Goal: Check status: Check status

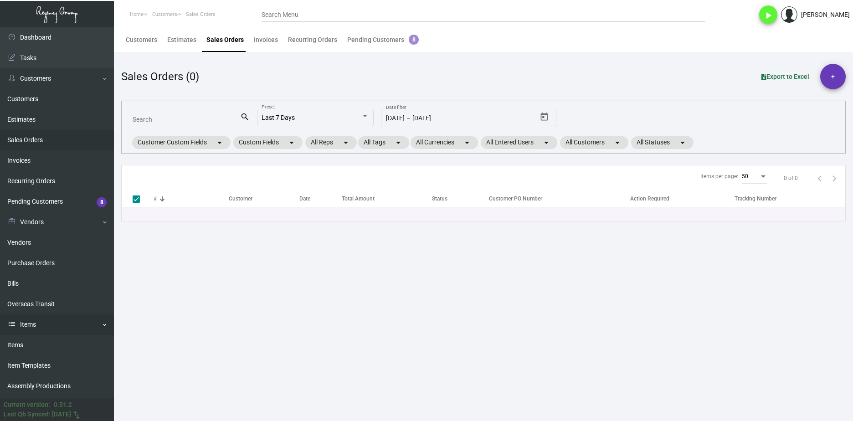
click at [56, 315] on link "Items" at bounding box center [57, 324] width 114 height 21
click at [52, 339] on link "Reporting" at bounding box center [57, 345] width 114 height 21
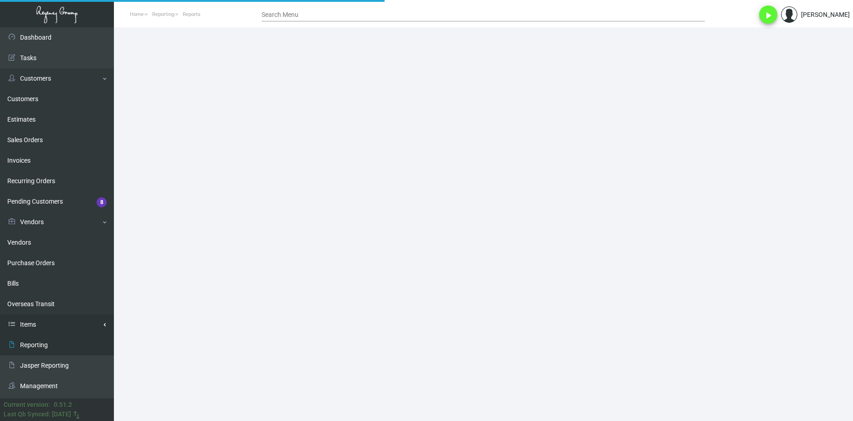
click at [51, 328] on link "Items" at bounding box center [57, 324] width 114 height 21
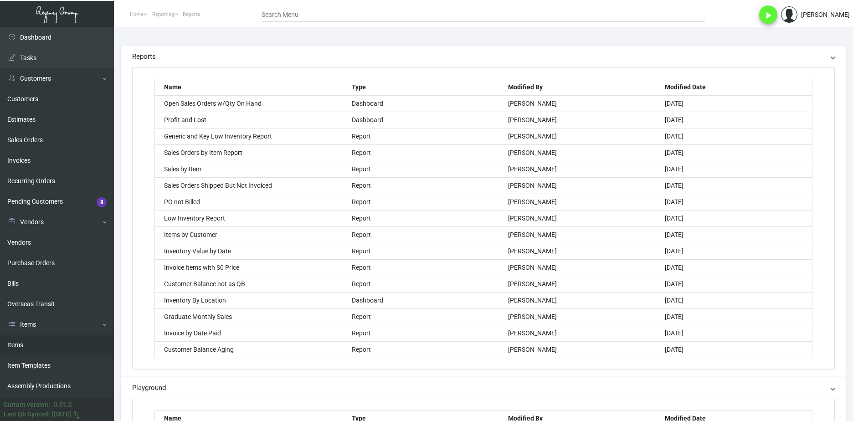
click at [60, 344] on link "Items" at bounding box center [57, 345] width 114 height 21
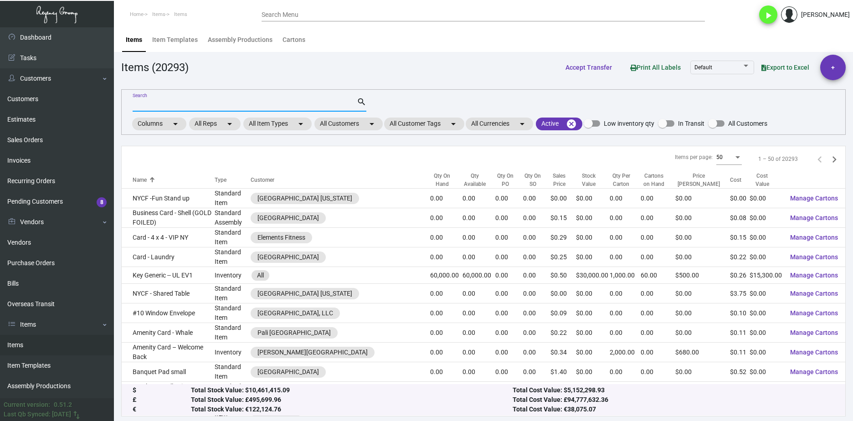
click at [194, 102] on input "Search" at bounding box center [245, 104] width 224 height 7
type input "door hanger"
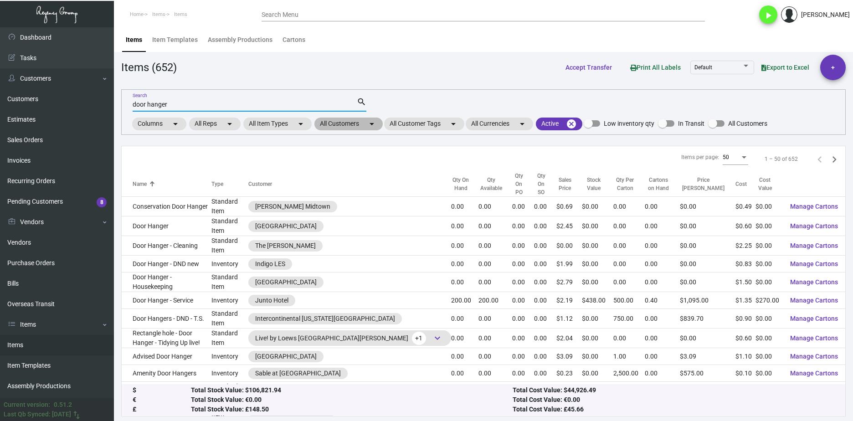
click at [345, 125] on mat-chip "All Customers arrow_drop_down" at bounding box center [348, 124] width 68 height 13
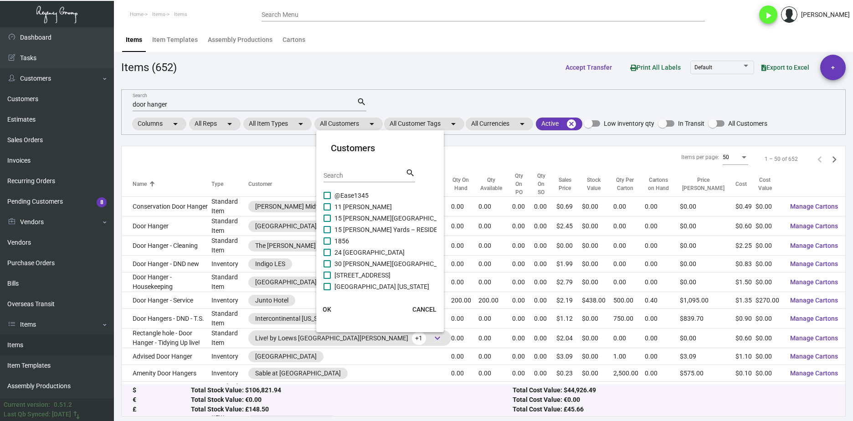
click at [373, 176] on input "Search" at bounding box center [364, 175] width 82 height 7
type input "casa"
click at [359, 233] on span "Casa Cipriani [US_STATE]" at bounding box center [369, 229] width 71 height 11
click at [327, 233] on input "Casa Cipriani [US_STATE]" at bounding box center [327, 233] width 0 height 0
checkbox input "true"
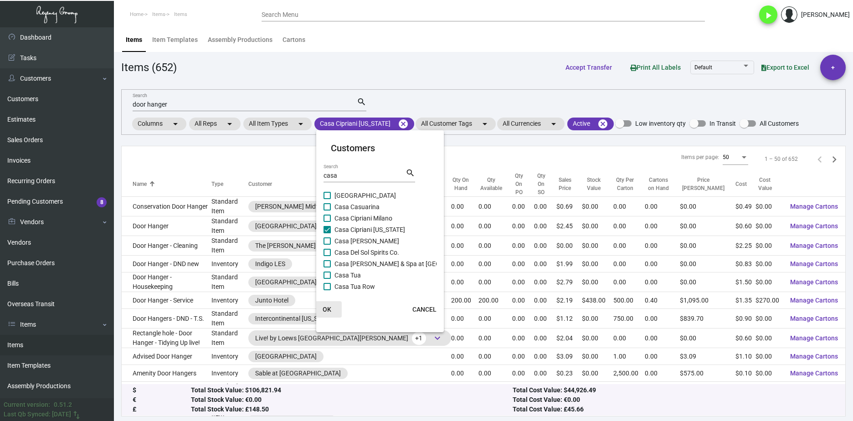
click at [330, 307] on span "OK" at bounding box center [327, 309] width 9 height 7
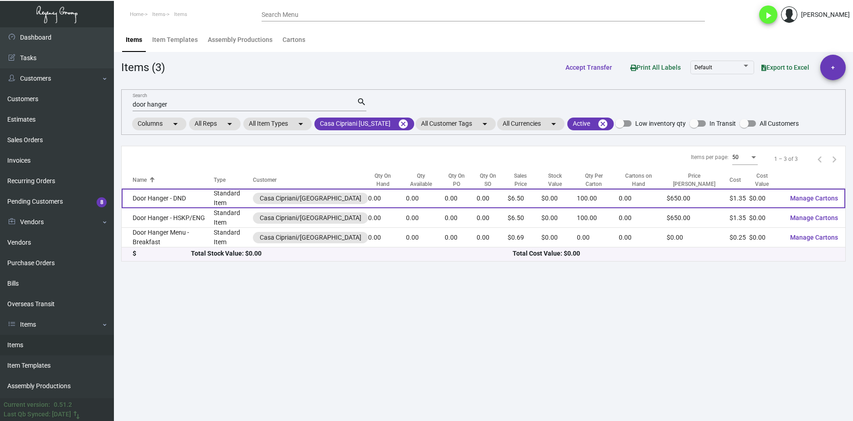
click at [185, 201] on td "Door Hanger - DND" at bounding box center [168, 199] width 92 height 20
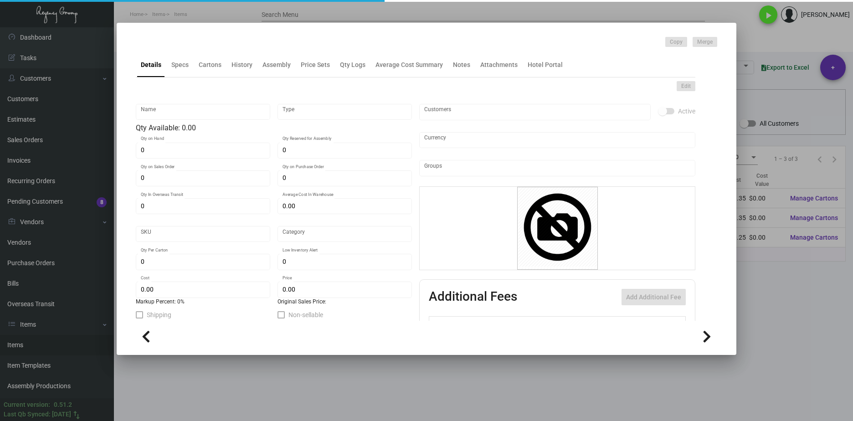
type input "Door Hanger - DND"
type input "Standard Item"
type input "$ 0.00"
type input "Standard"
type input "100"
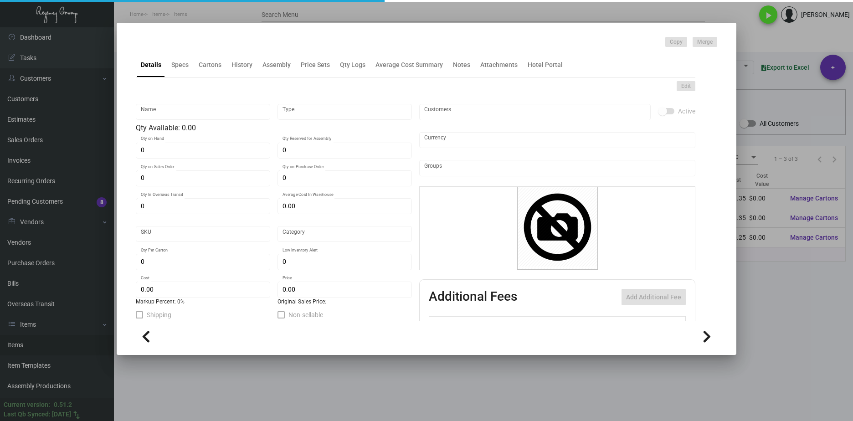
type input "$ 1.35"
type input "$ 6.50"
checkbox input "true"
type input "United States Dollar $"
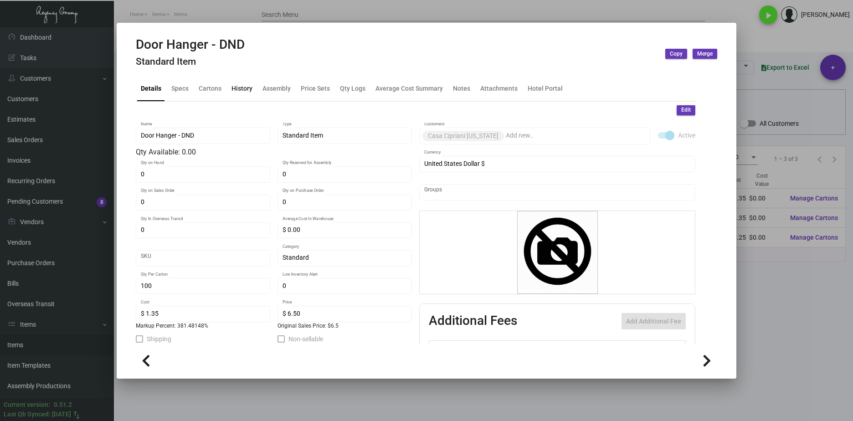
click at [238, 85] on div "History" at bounding box center [241, 89] width 21 height 10
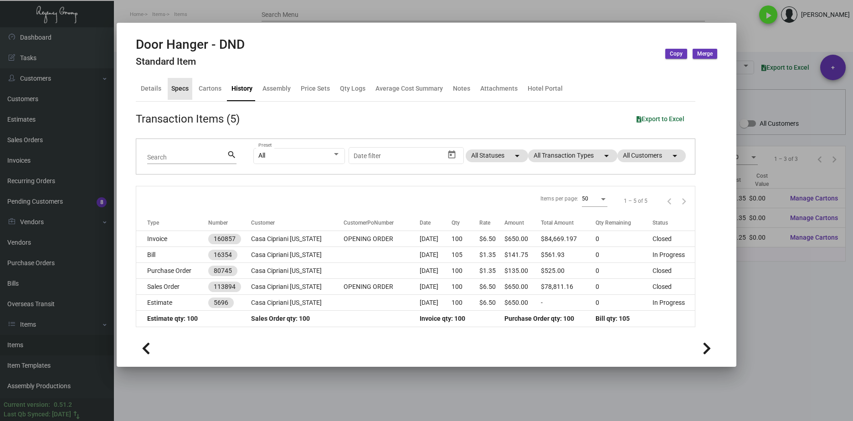
click at [186, 88] on div "Specs" at bounding box center [179, 89] width 17 height 10
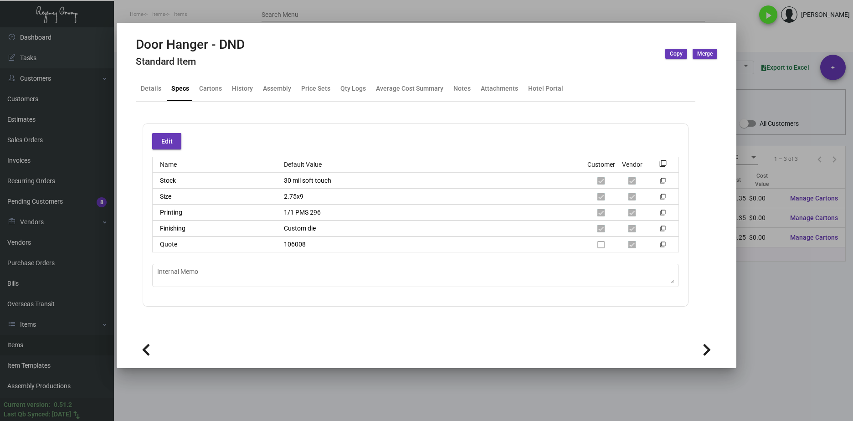
click at [486, 385] on div at bounding box center [426, 210] width 853 height 421
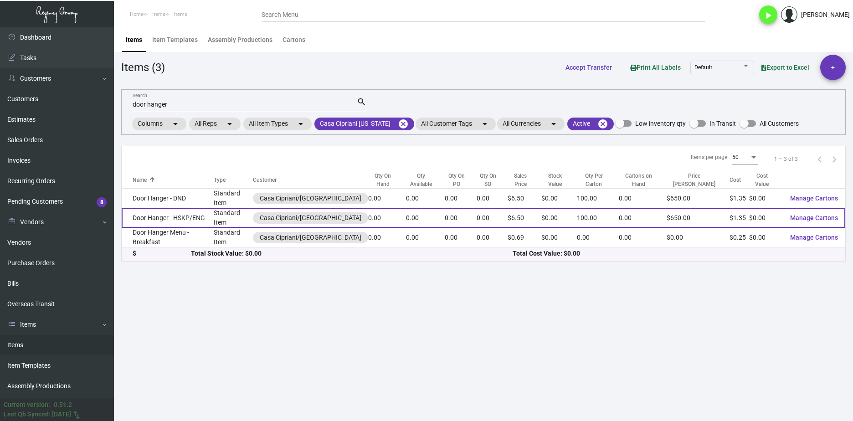
click at [201, 215] on td "Door Hanger - HSKP/ENG" at bounding box center [168, 218] width 92 height 20
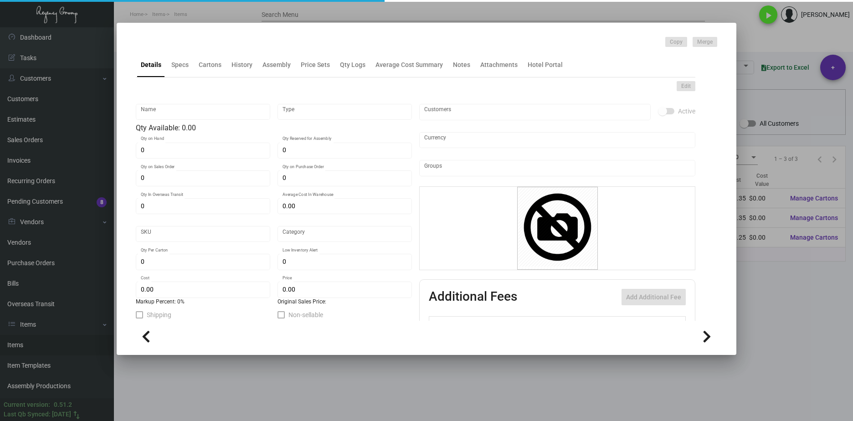
type input "Door Hanger - HSKP/ENG"
type input "Standard Item"
type input "$ 0.00"
type input "Standard"
type input "100"
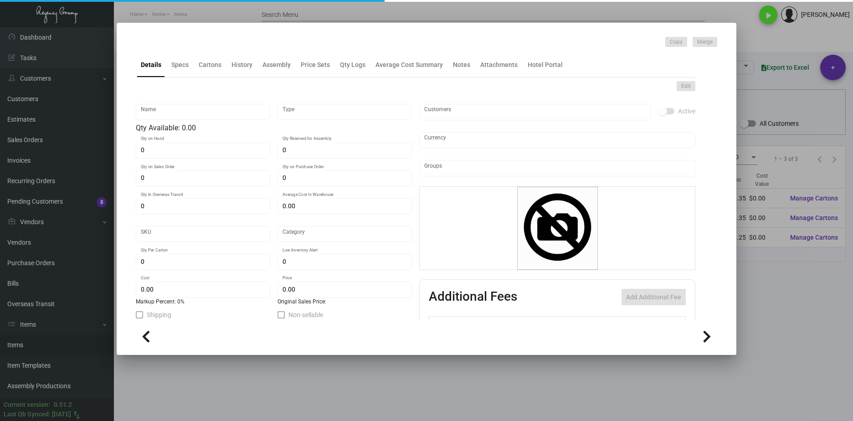
type input "$ 1.35"
type input "$ 6.50"
checkbox input "true"
type input "United States Dollar $"
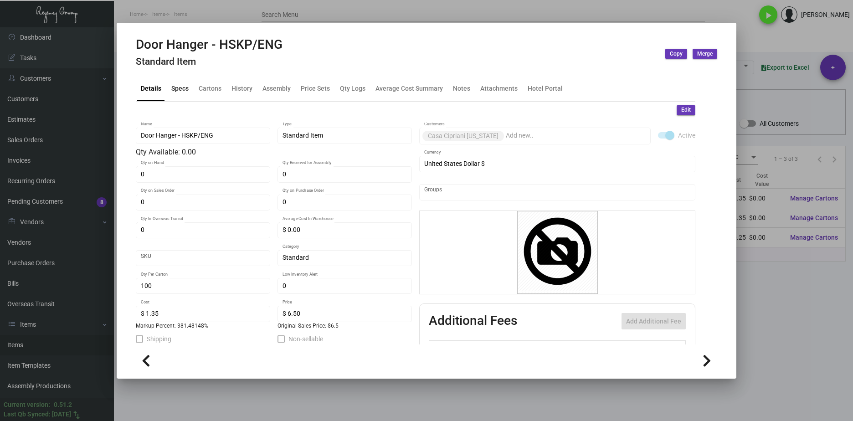
click at [182, 86] on div "Specs" at bounding box center [179, 89] width 17 height 10
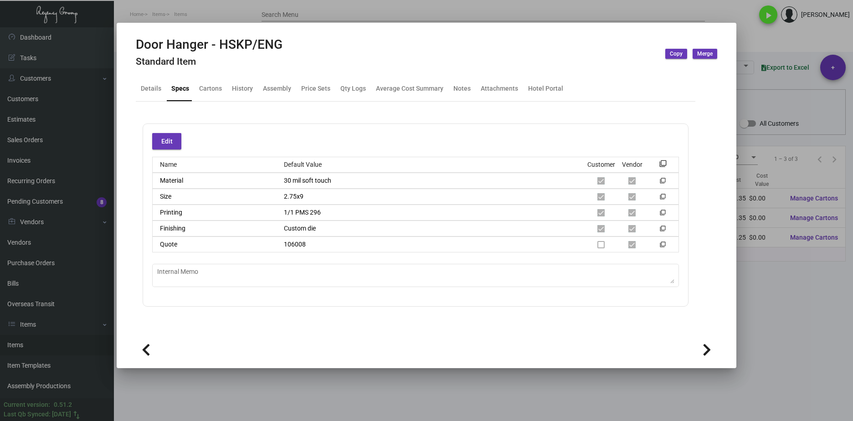
click at [451, 393] on div at bounding box center [426, 210] width 853 height 421
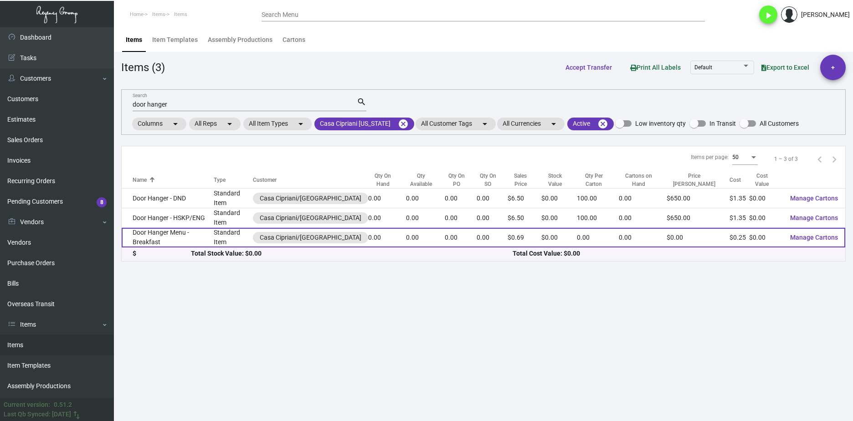
click at [200, 233] on td "Door Hanger Menu - Breakfast" at bounding box center [168, 238] width 92 height 20
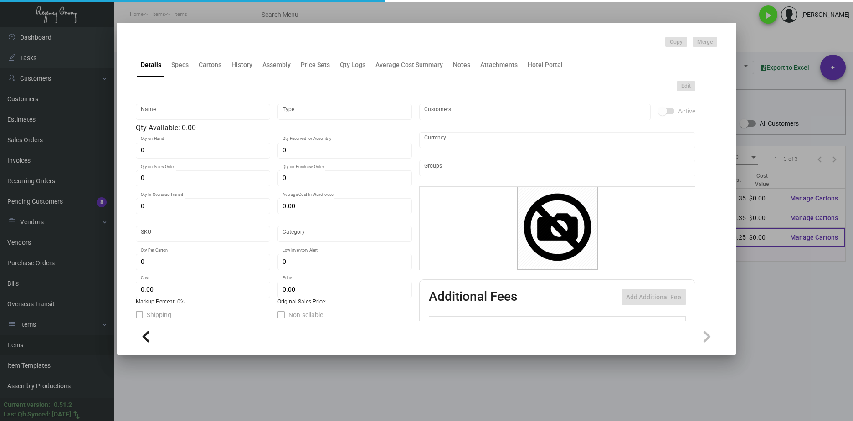
type input "Door Hanger Menu - Breakfast"
type input "Standard Item"
type input "$ 0.00"
type input "Standard"
type input "$ 0.246"
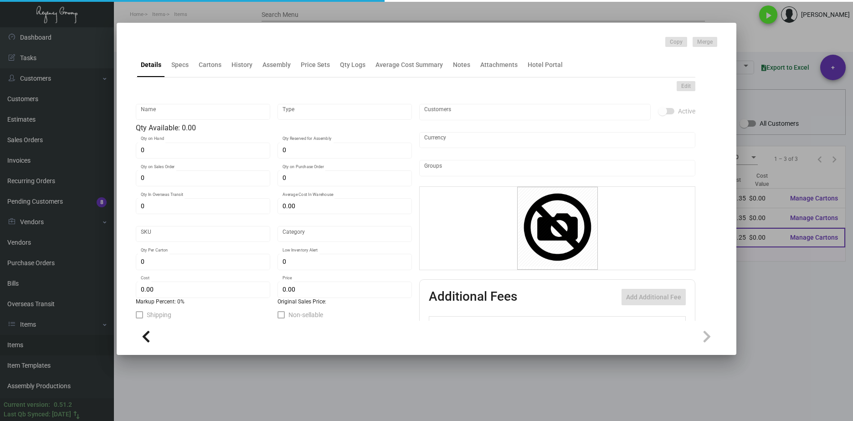
type input "$ 0.69"
checkbox input "true"
type input "United States Dollar $"
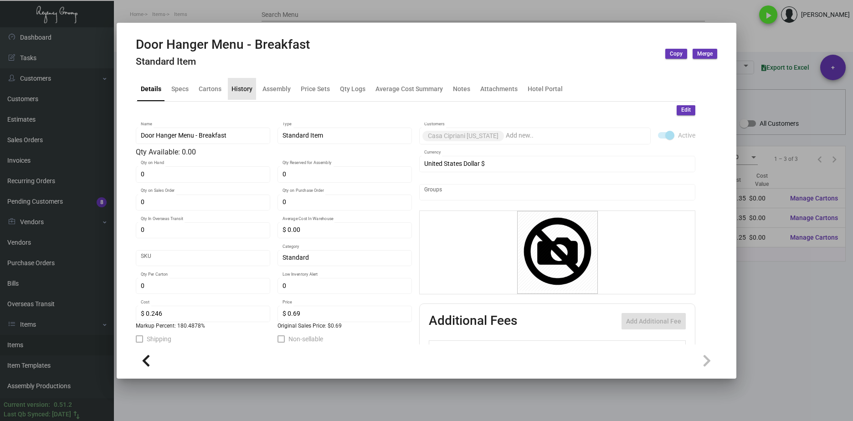
click at [236, 90] on div "History" at bounding box center [241, 89] width 21 height 10
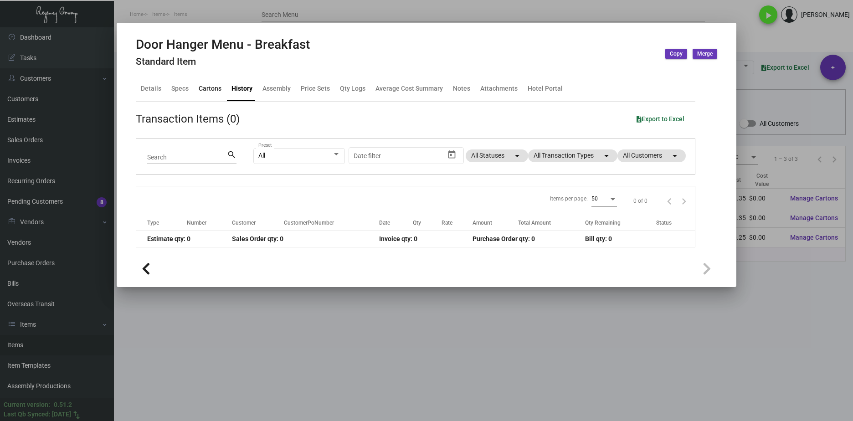
click at [205, 94] on div "Cartons" at bounding box center [210, 89] width 30 height 22
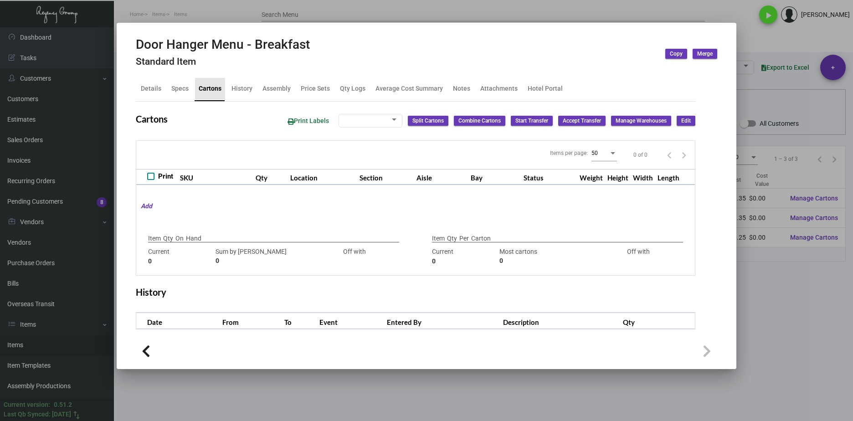
checkbox input "true"
type input "0"
click at [175, 89] on div "Specs" at bounding box center [179, 89] width 17 height 10
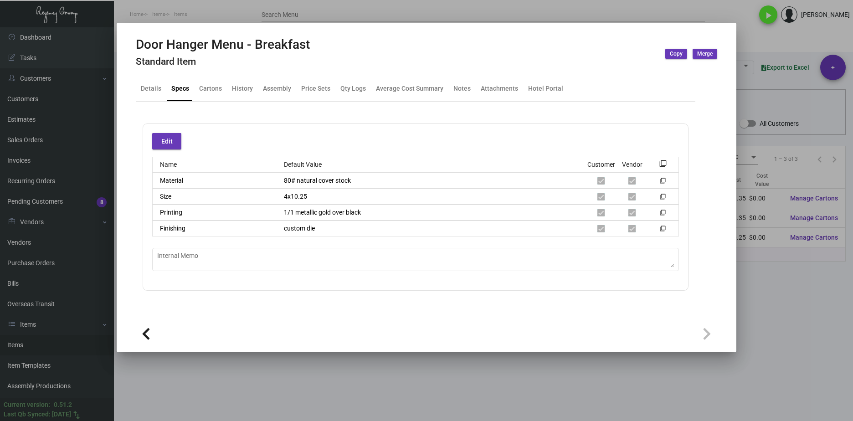
click at [418, 376] on div at bounding box center [426, 210] width 853 height 421
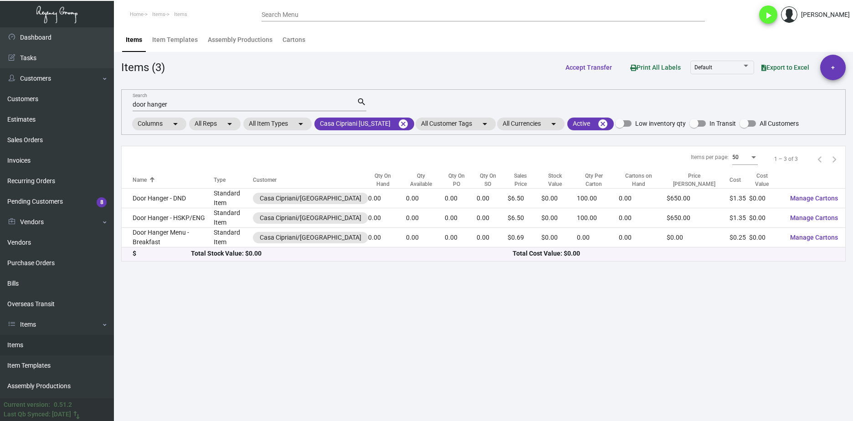
drag, startPoint x: 222, startPoint y: 105, endPoint x: 239, endPoint y: 107, distance: 16.9
click at [222, 105] on input "door hanger" at bounding box center [245, 104] width 224 height 7
click at [400, 123] on mat-icon "cancel" at bounding box center [403, 123] width 11 height 11
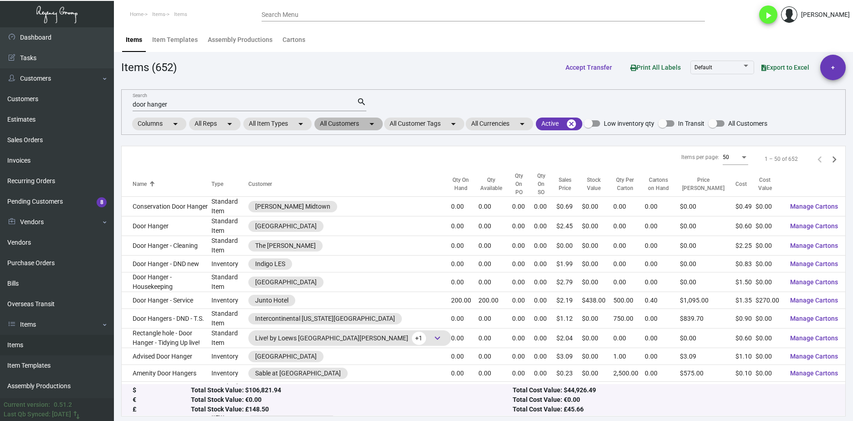
click at [361, 127] on mat-chip "All Customers arrow_drop_down" at bounding box center [348, 124] width 68 height 13
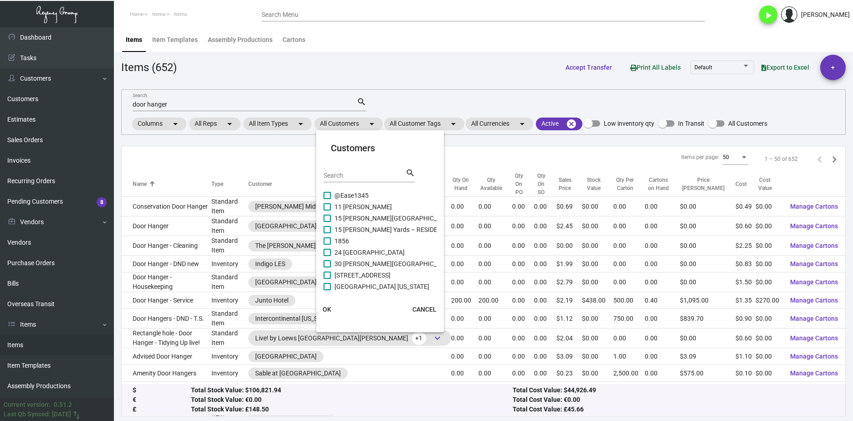
click at [352, 170] on div "Search" at bounding box center [364, 175] width 82 height 14
click at [354, 176] on input "c" at bounding box center [364, 175] width 82 height 7
type input "casa"
click at [380, 221] on span "Casa Cipriani Milano" at bounding box center [363, 218] width 58 height 11
click at [327, 222] on input "Casa Cipriani Milano" at bounding box center [327, 222] width 0 height 0
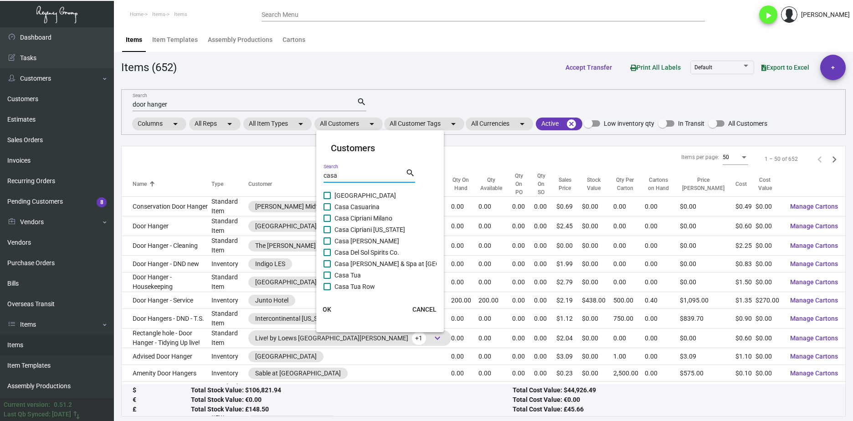
checkbox input "true"
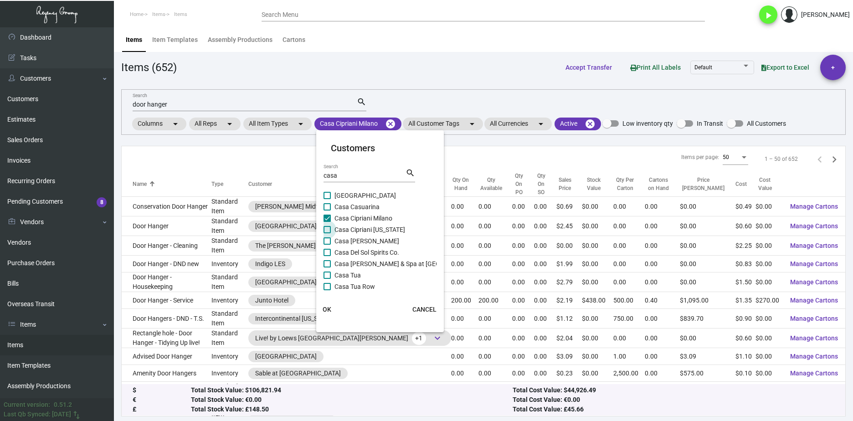
click at [374, 231] on span "Casa Cipriani [US_STATE]" at bounding box center [369, 229] width 71 height 11
click at [327, 233] on input "Casa Cipriani [US_STATE]" at bounding box center [327, 233] width 0 height 0
click at [356, 226] on span "Casa Cipriani [US_STATE]" at bounding box center [369, 229] width 71 height 11
click at [327, 233] on input "Casa Cipriani [US_STATE]" at bounding box center [327, 233] width 0 height 0
checkbox input "false"
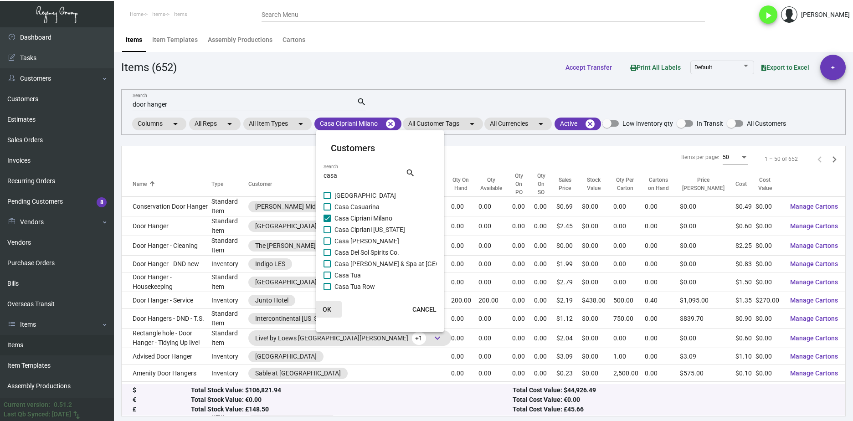
click at [335, 311] on button "OK" at bounding box center [327, 309] width 29 height 16
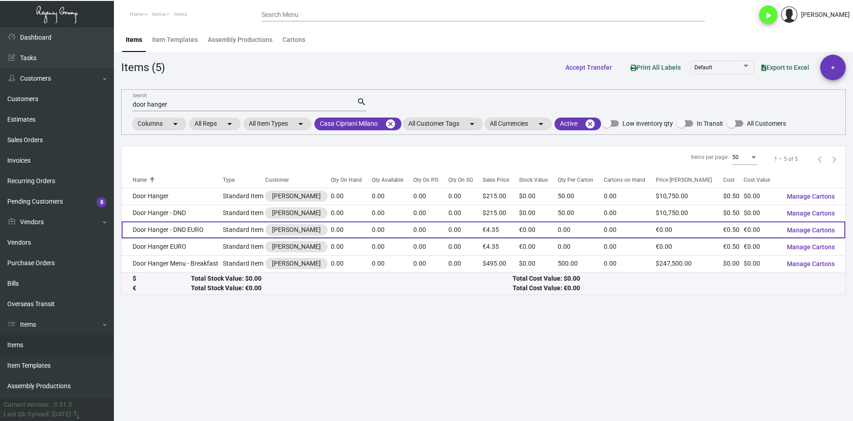
click at [207, 234] on td "Door Hanger - DND EURO" at bounding box center [172, 229] width 101 height 17
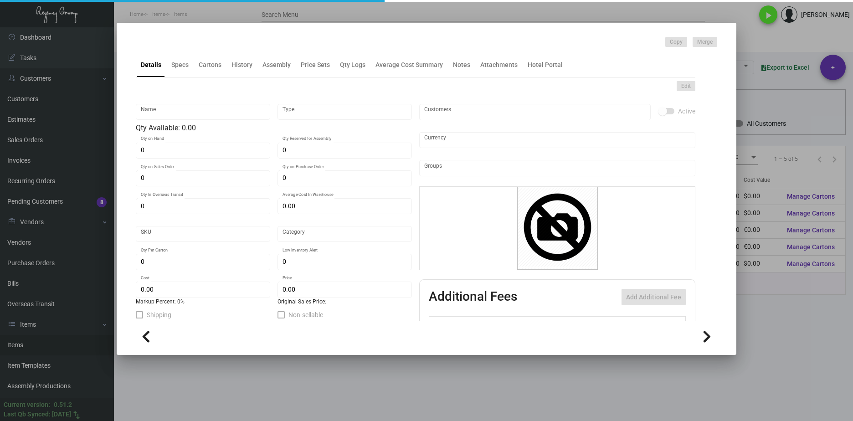
type input "Door Hanger - DND EURO"
type input "Standard Item"
type input "€ 0.00"
type input "Standard"
type input "€ 0.50"
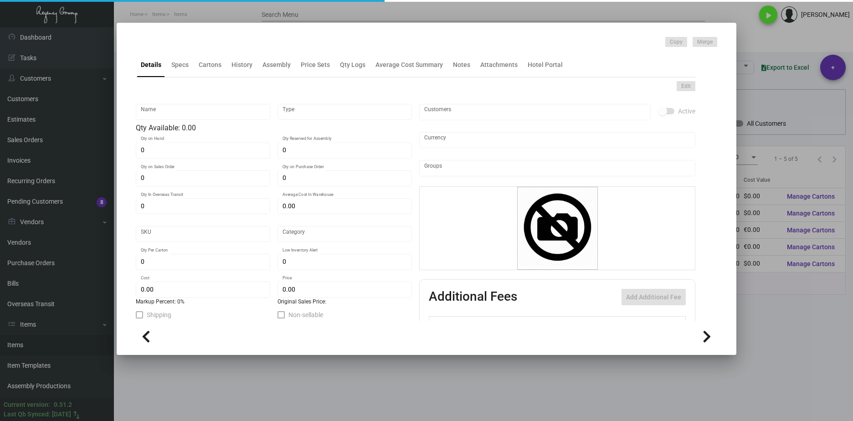
type input "€ 4.35"
checkbox input "true"
type input "Euro Member Countries €"
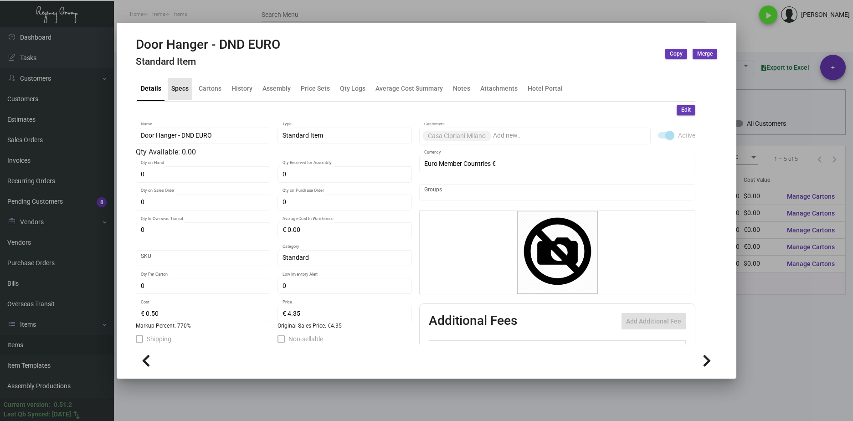
click at [175, 87] on div "Specs" at bounding box center [179, 89] width 17 height 10
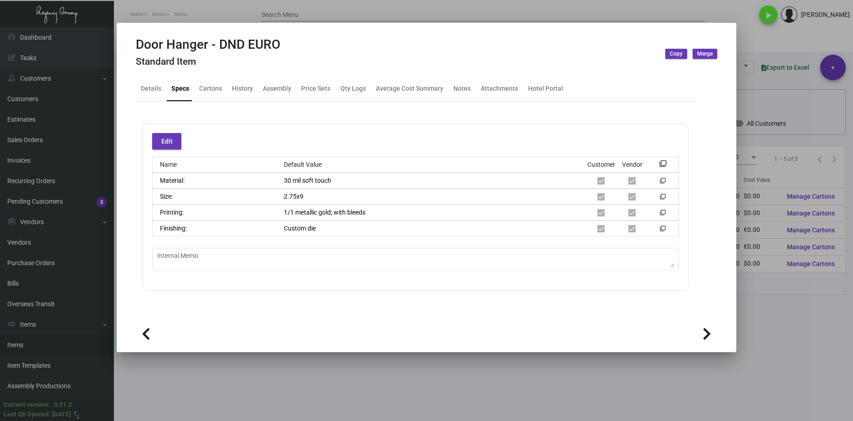
click at [329, 377] on div at bounding box center [426, 210] width 853 height 421
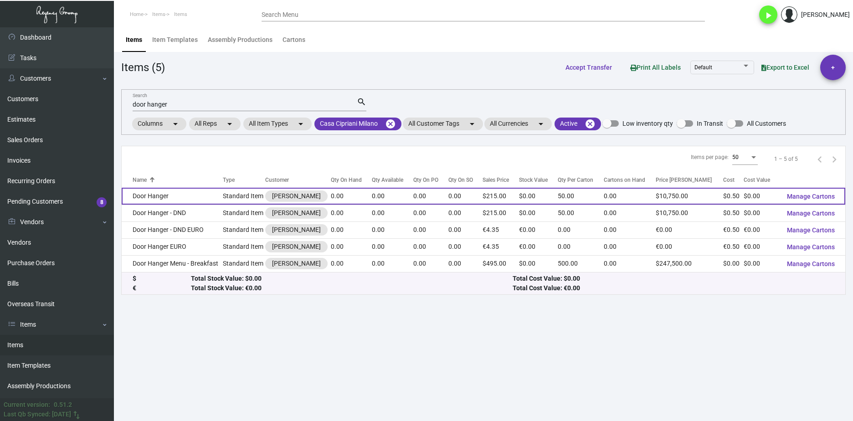
click at [201, 199] on td "Door Hanger" at bounding box center [172, 196] width 101 height 17
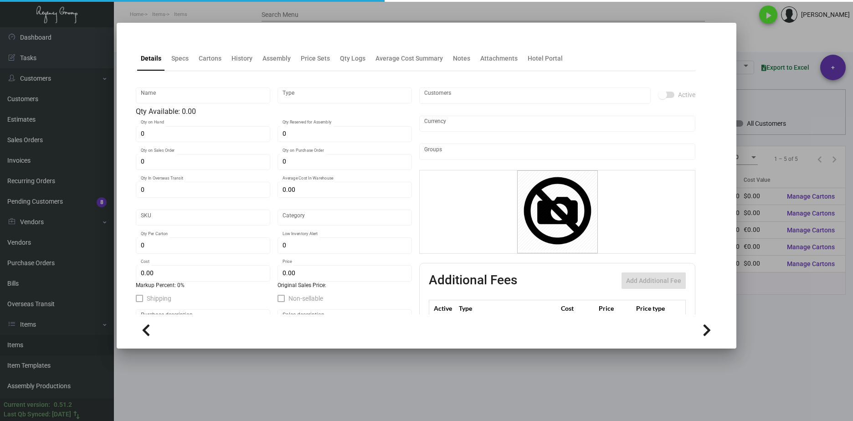
type input "Door Hanger"
type input "Standard Item"
type input "$ 0.00"
type input "Standard"
type input "50"
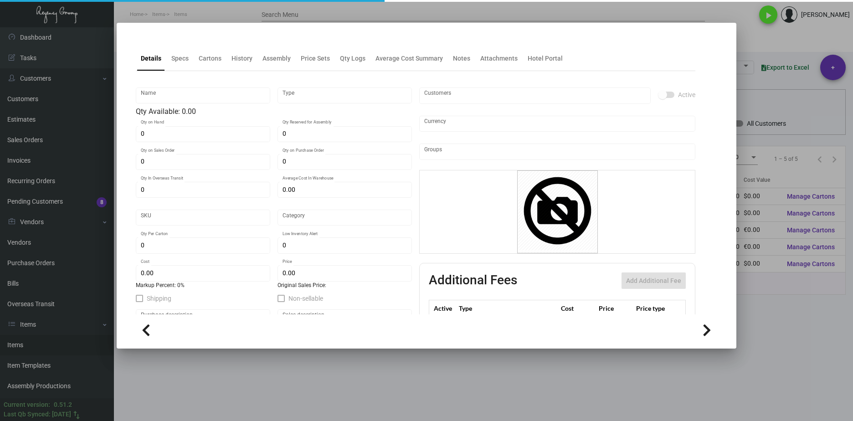
type input "$ 0.50"
type input "$ 215.00"
checkbox input "true"
type input "United States Dollar $"
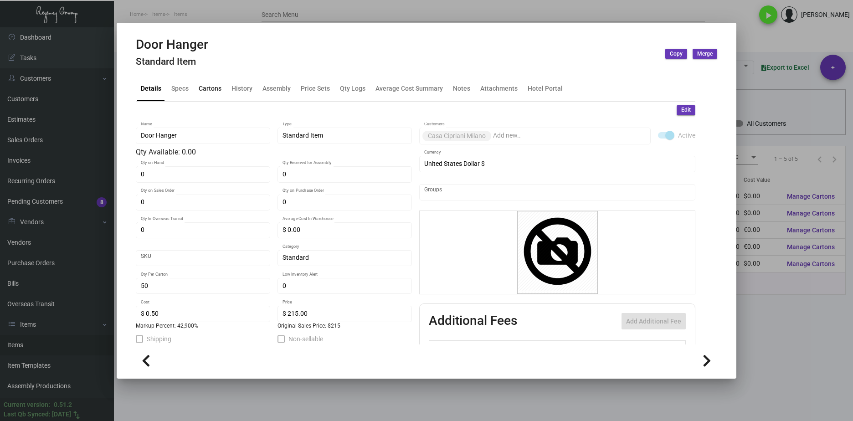
click at [215, 95] on div "Cartons" at bounding box center [210, 89] width 30 height 22
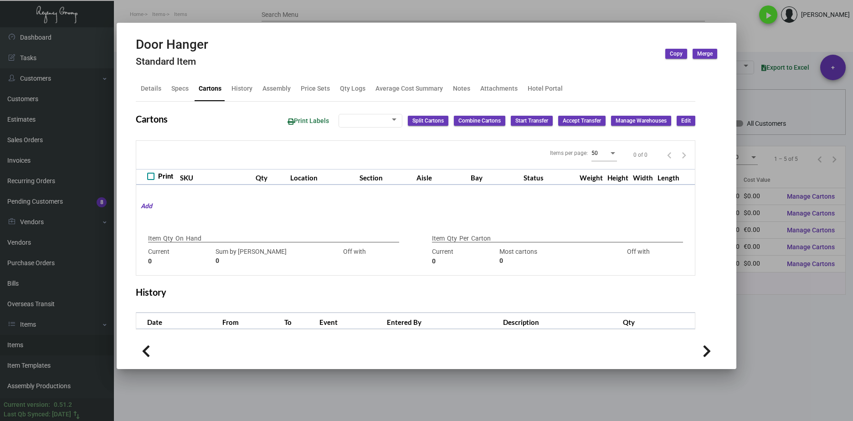
checkbox input "true"
type input "0"
type input "50"
type input "+50"
click at [185, 90] on div "Specs" at bounding box center [179, 89] width 17 height 10
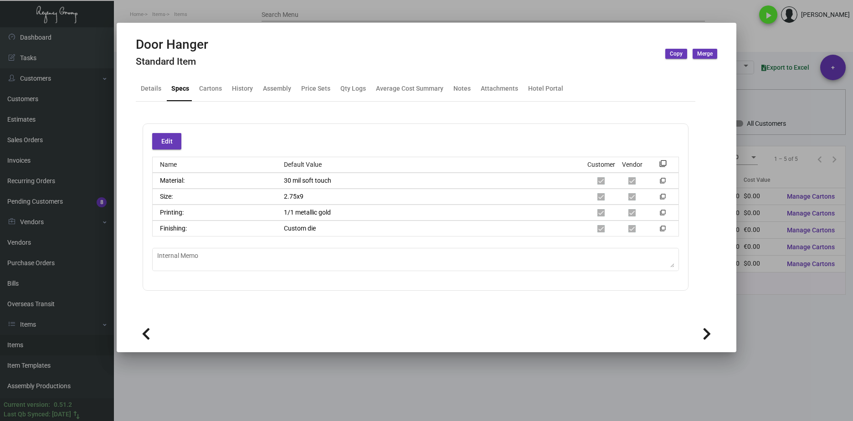
click at [373, 367] on div at bounding box center [426, 210] width 853 height 421
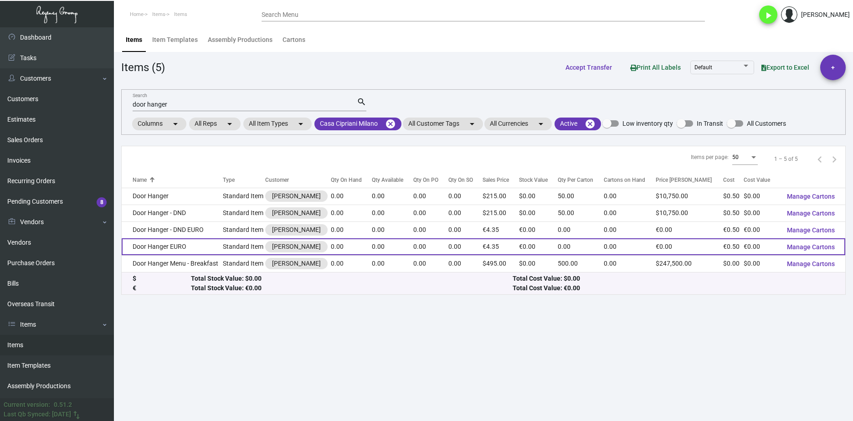
click at [205, 243] on td "Door Hanger EURO" at bounding box center [172, 246] width 101 height 17
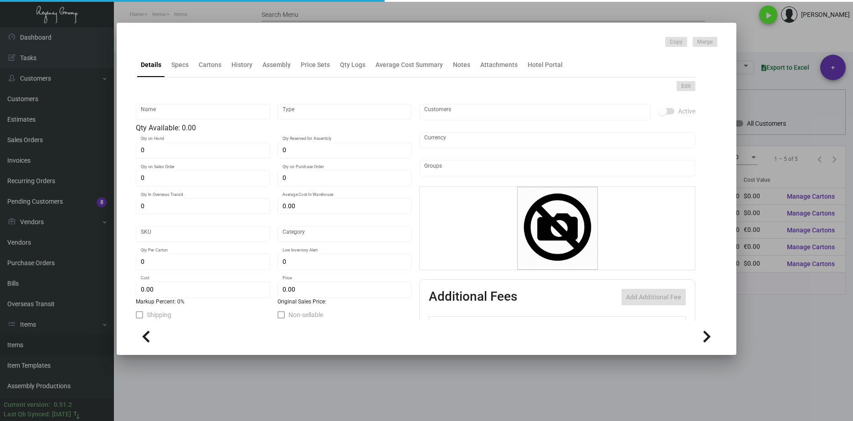
type input "Door Hanger EURO"
type input "Standard Item"
type input "€ 0.00"
type input "Standard"
type input "€ 0.50"
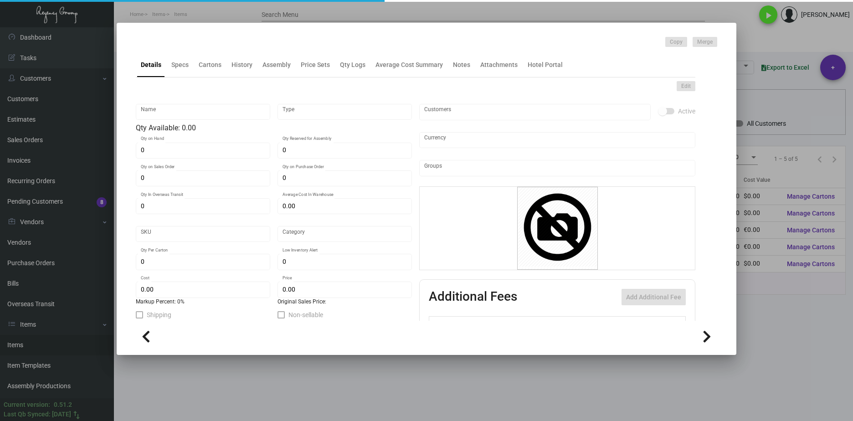
type input "€ 4.35"
checkbox input "true"
type input "Euro Member Countries €"
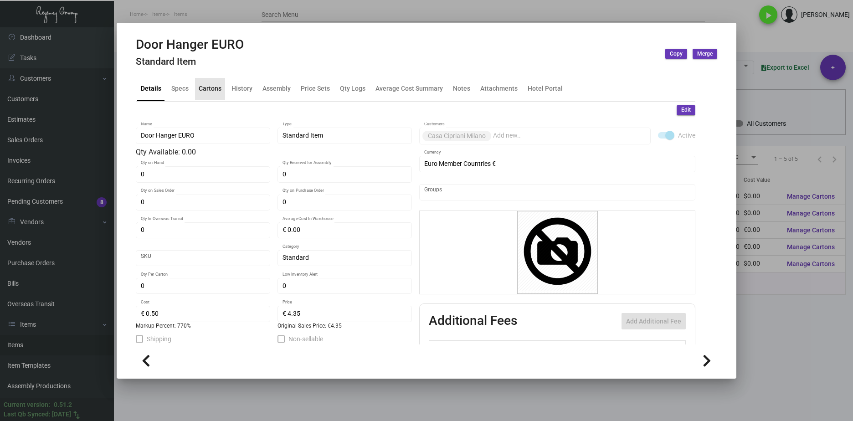
click at [215, 88] on div "Cartons" at bounding box center [210, 89] width 23 height 10
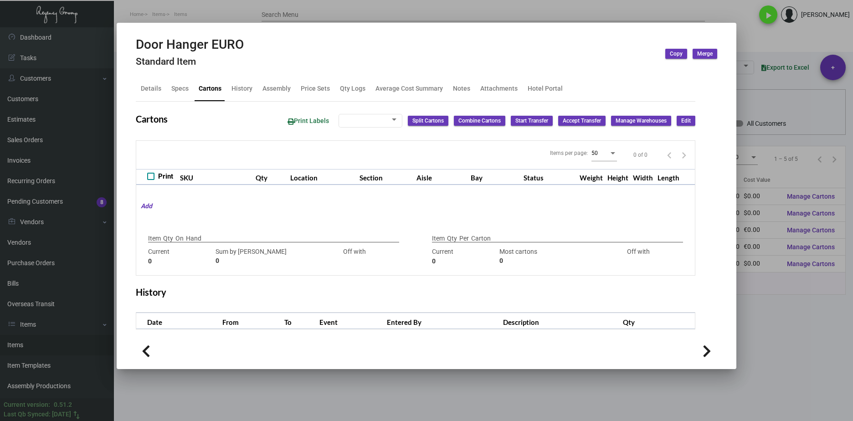
checkbox input "true"
type input "0"
click at [189, 89] on div "Specs" at bounding box center [180, 89] width 25 height 22
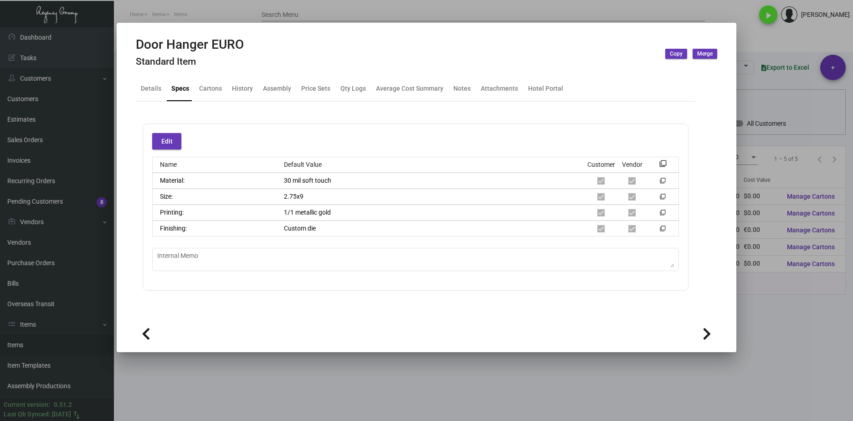
click at [242, 373] on div at bounding box center [426, 210] width 853 height 421
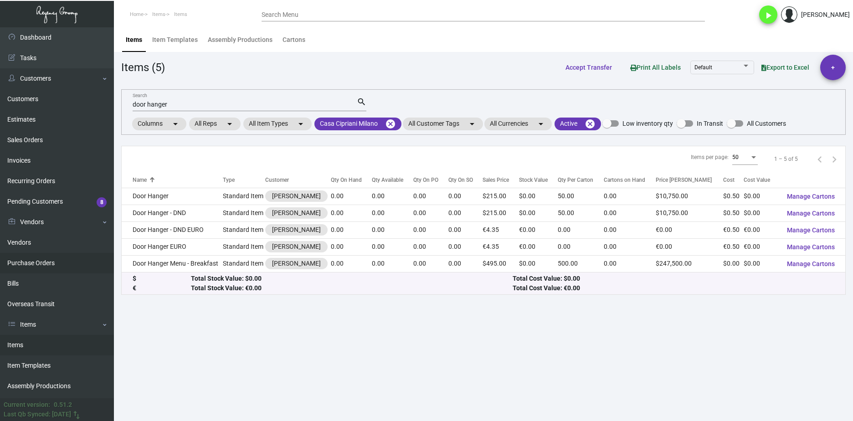
click at [65, 267] on link "Purchase Orders" at bounding box center [57, 263] width 114 height 21
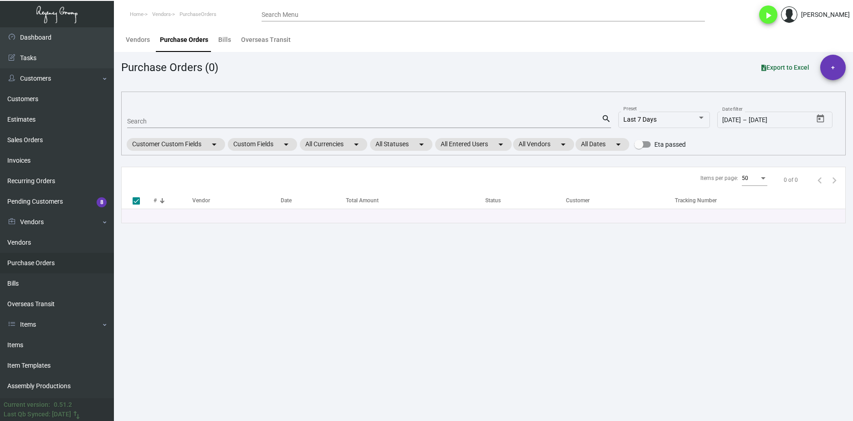
click at [149, 125] on div "Search" at bounding box center [364, 121] width 474 height 14
click at [152, 121] on input "Search" at bounding box center [364, 121] width 474 height 7
paste input "87388"
type input "87388"
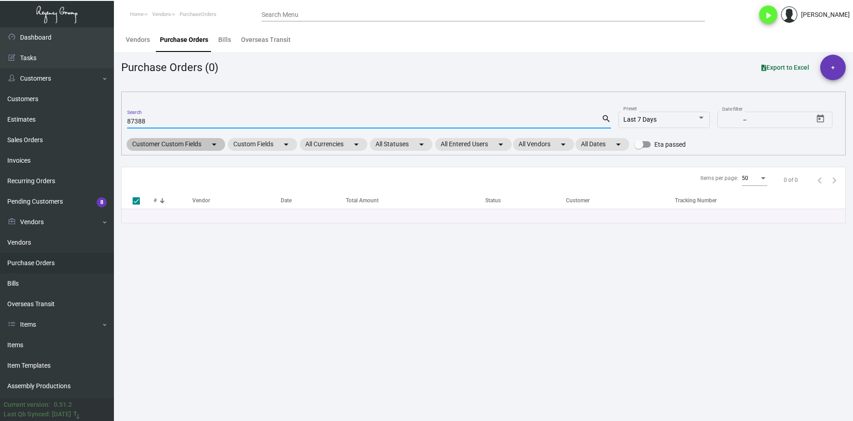
type input "87388"
checkbox input "false"
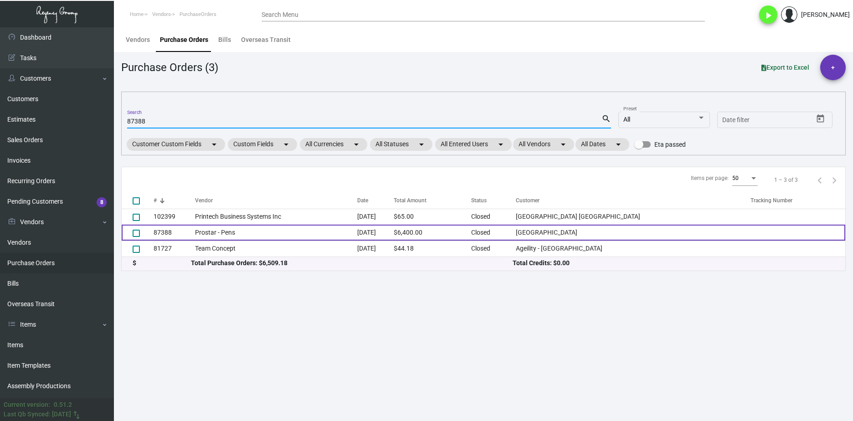
click at [231, 236] on td "Prostar - Pens" at bounding box center [276, 233] width 163 height 16
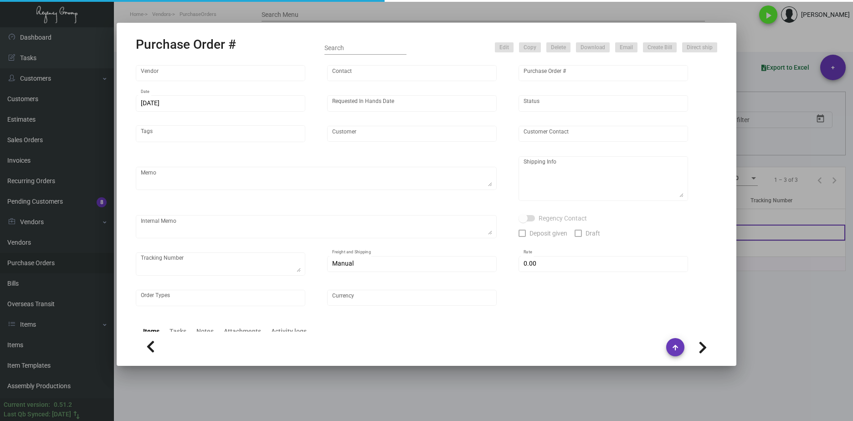
type input "Prostar - Pens"
type input "[PERSON_NAME]"
type input "87388"
type input "[DATE]"
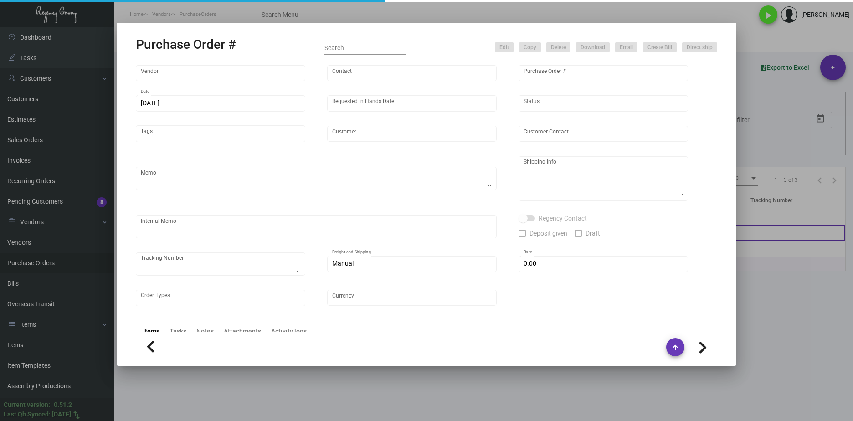
type input "[GEOGRAPHIC_DATA]"
type textarea "Regency Group NJ [PERSON_NAME] [STREET_ADDRESS]"
checkbox input "true"
type input "$ 0.00"
type input "United States Dollar $"
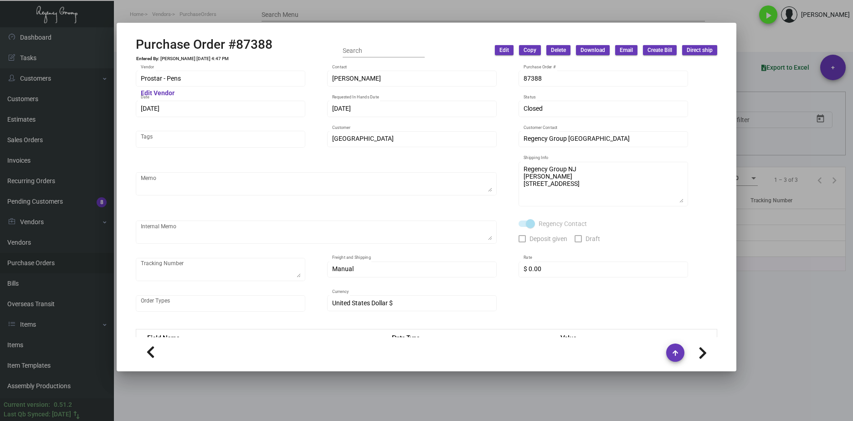
click at [731, 317] on div "Purchase Order #87388 Entered By: [PERSON_NAME] [DATE] 4:47 PM Search Edit Copy…" at bounding box center [426, 210] width 853 height 421
drag, startPoint x: 731, startPoint y: 317, endPoint x: 805, endPoint y: 329, distance: 74.4
click at [803, 329] on div at bounding box center [426, 210] width 853 height 421
